Goal: Find specific page/section: Find specific page/section

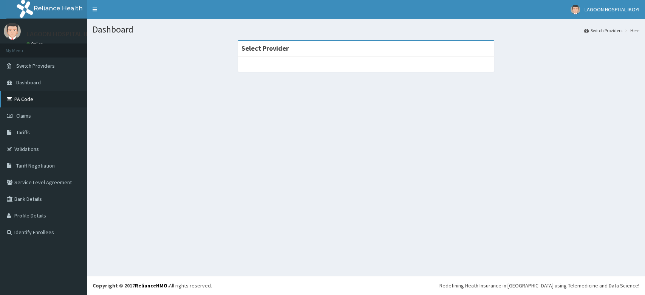
click at [29, 98] on link "PA Code" at bounding box center [43, 99] width 87 height 17
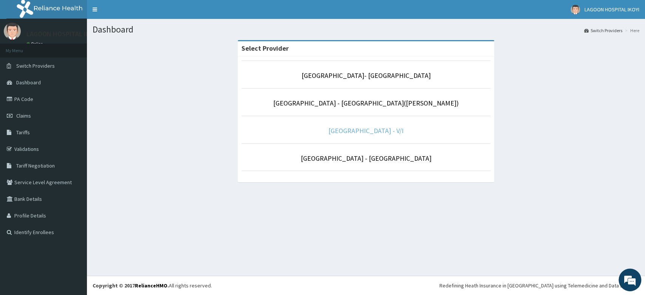
click at [346, 131] on link "[GEOGRAPHIC_DATA] - V/I" at bounding box center [366, 130] width 75 height 9
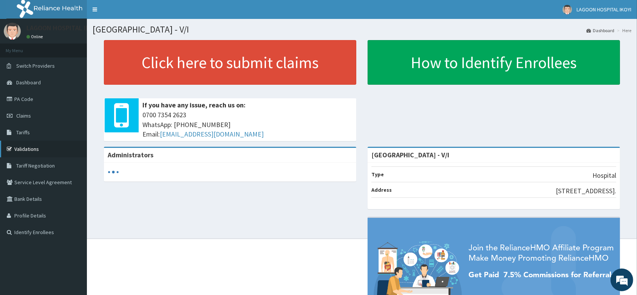
click at [22, 146] on link "Validations" at bounding box center [43, 149] width 87 height 17
